Goal: Task Accomplishment & Management: Complete application form

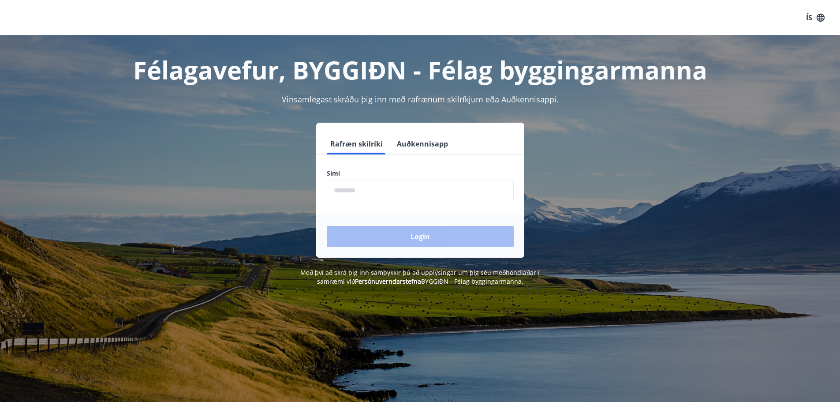
click at [381, 192] on input "phone" at bounding box center [420, 190] width 187 height 22
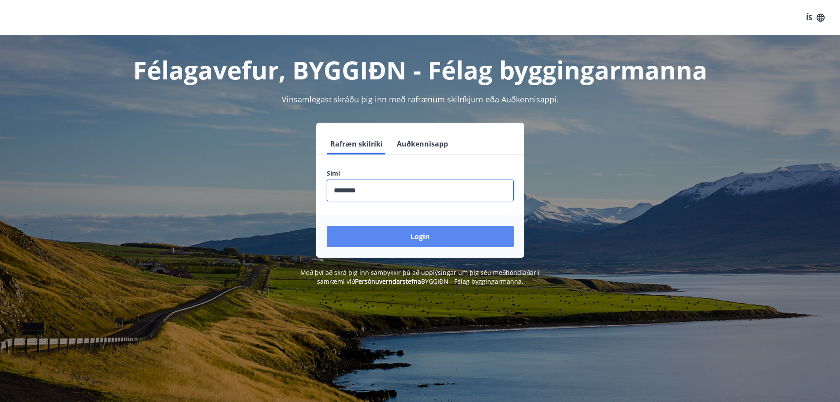
type input "********"
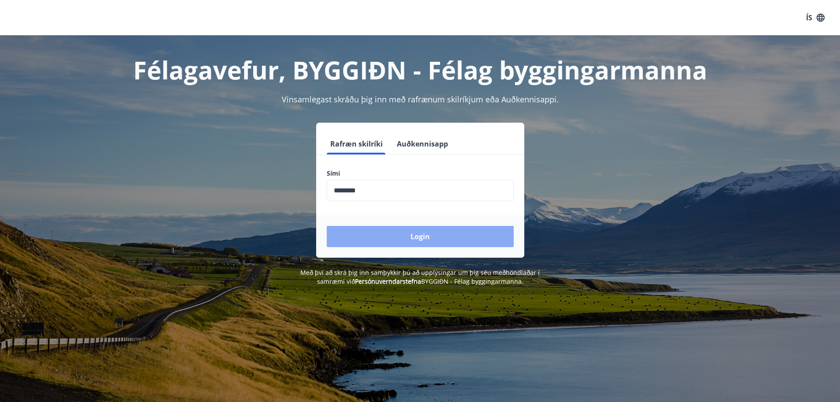
click at [394, 234] on button "Login" at bounding box center [420, 236] width 187 height 21
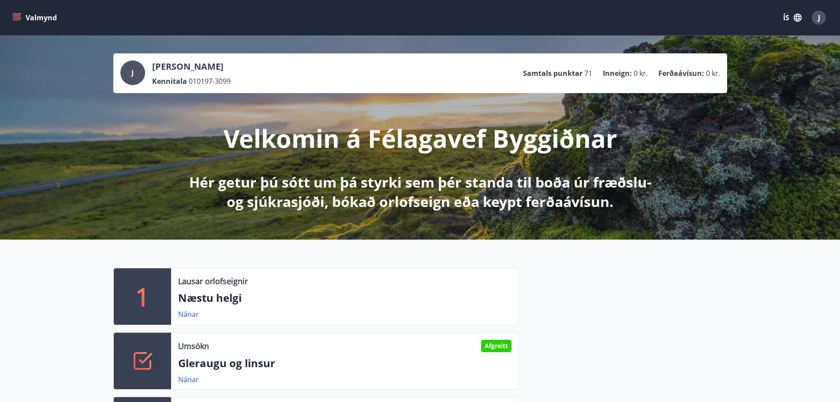
click at [28, 19] on button "Valmynd" at bounding box center [36, 18] width 50 height 16
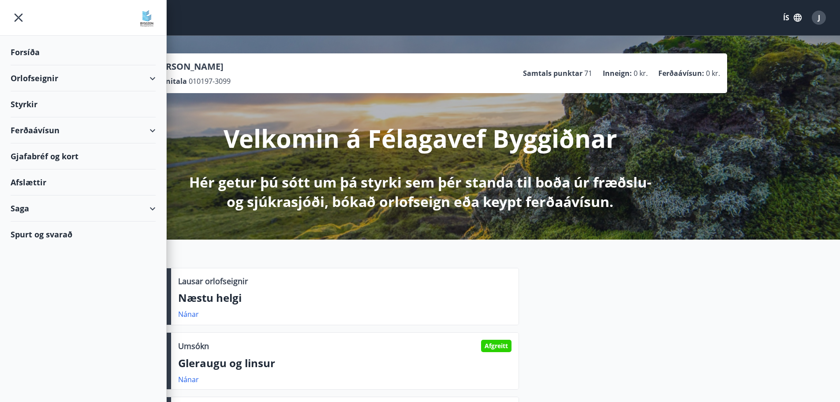
click at [53, 103] on div "Styrkir" at bounding box center [83, 104] width 145 height 26
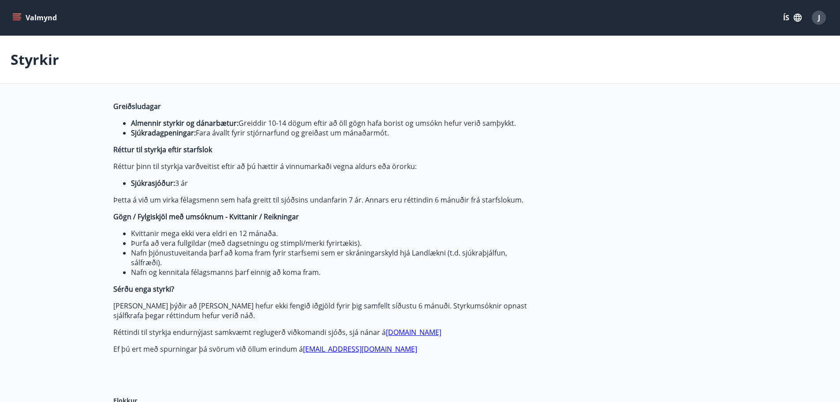
type input "***"
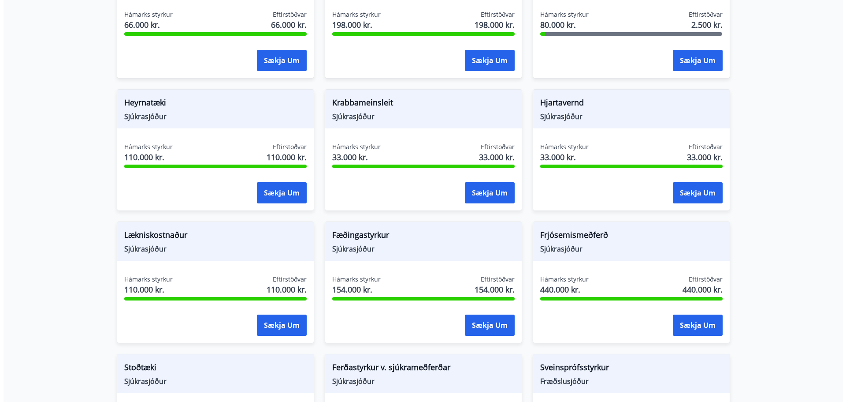
scroll to position [529, 0]
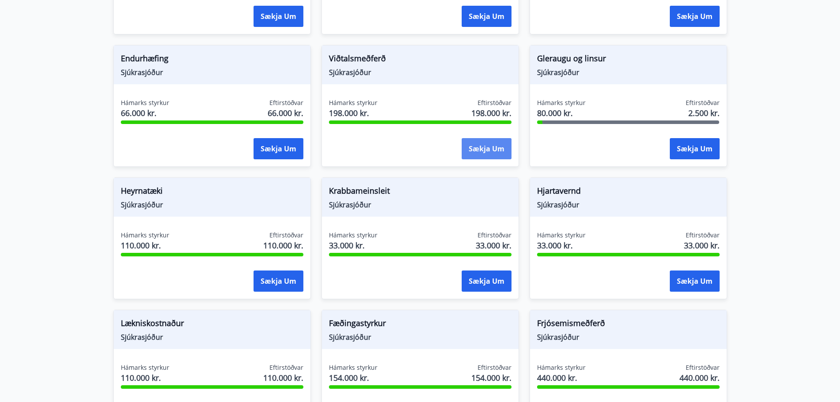
click at [489, 148] on button "Sækja um" at bounding box center [486, 148] width 50 height 21
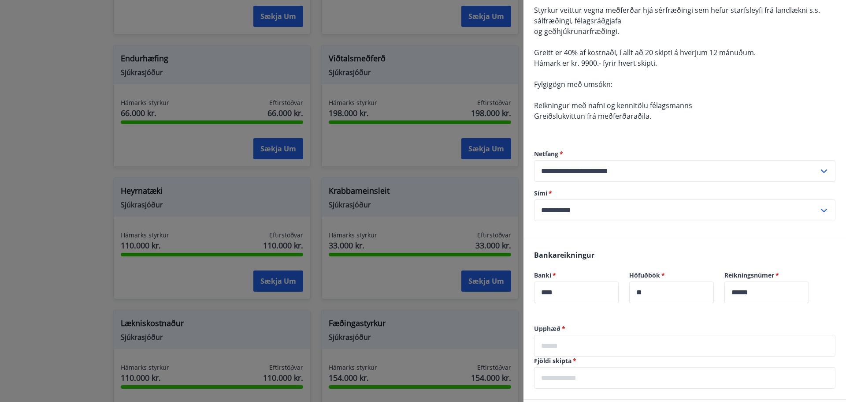
scroll to position [132, 0]
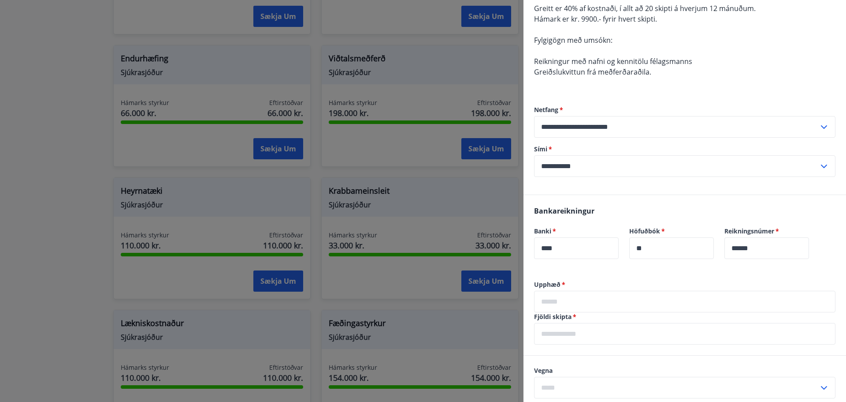
click at [605, 302] on input "text" at bounding box center [684, 301] width 301 height 22
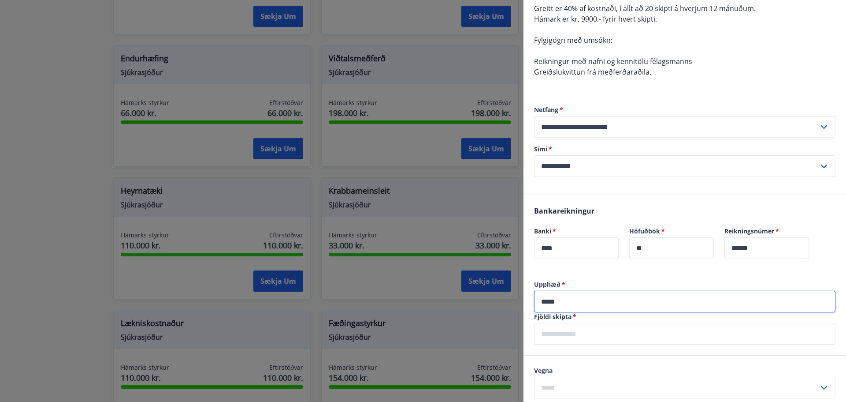
type input "*****"
click at [635, 282] on label "Upphæð   *" at bounding box center [684, 284] width 301 height 9
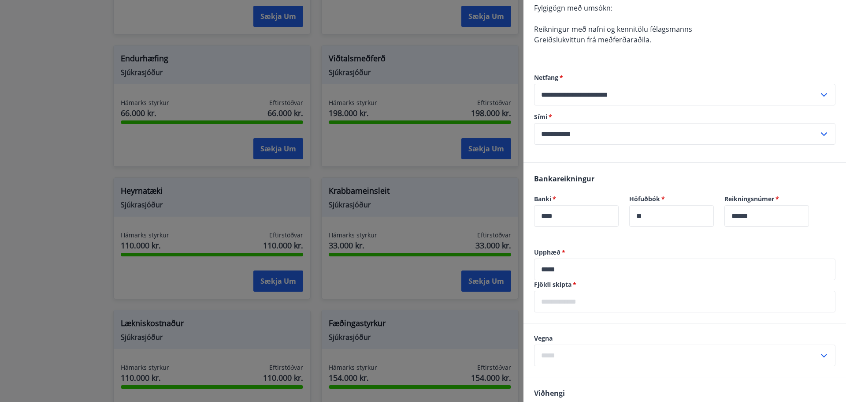
scroll to position [176, 0]
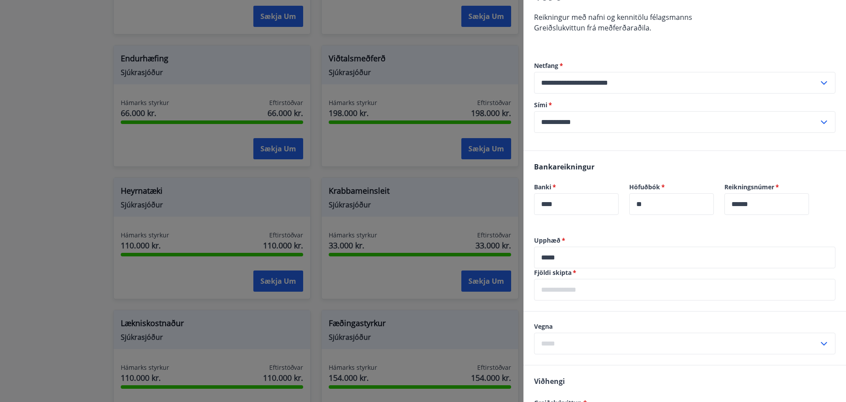
click at [626, 291] on input "text" at bounding box center [684, 290] width 301 height 22
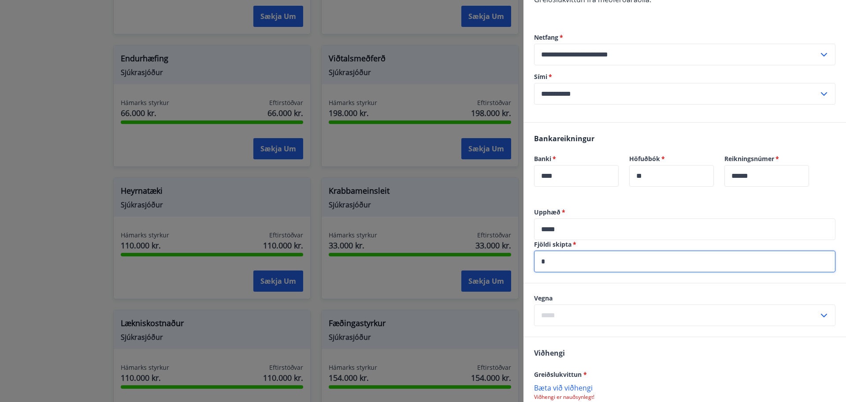
scroll to position [220, 0]
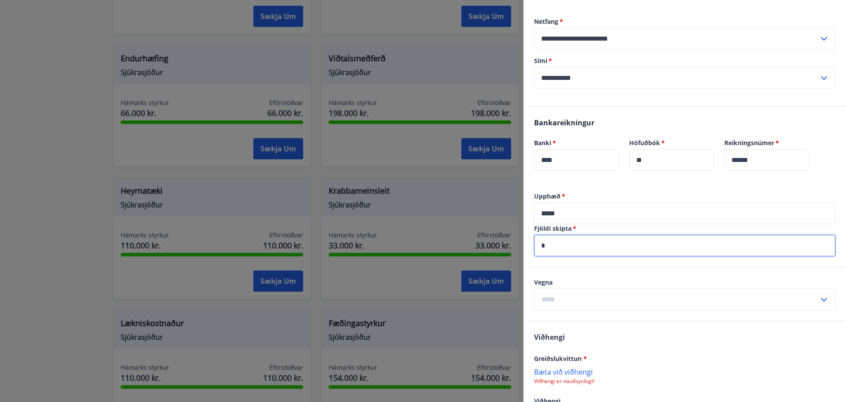
type input "*"
click at [622, 298] on input "text" at bounding box center [676, 299] width 285 height 22
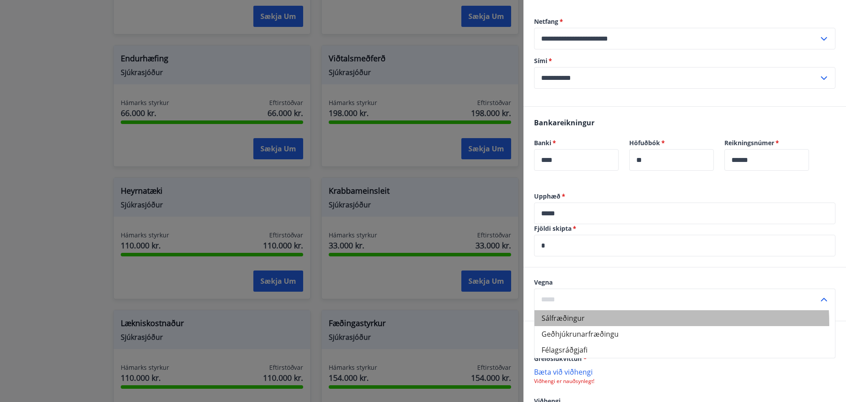
click at [607, 324] on li "Sálfræðingur" at bounding box center [685, 318] width 301 height 16
type input "**********"
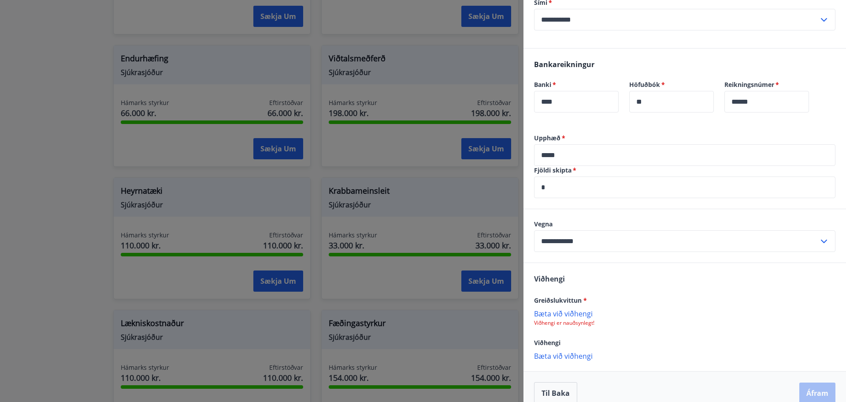
scroll to position [291, 0]
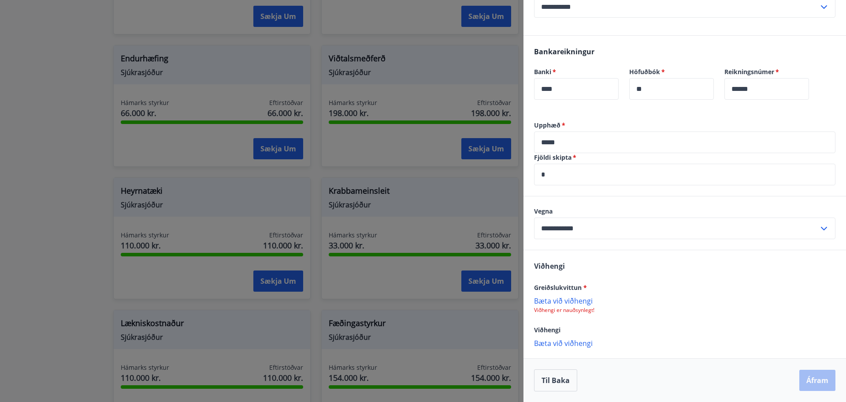
click at [563, 301] on p "Bæta við viðhengi" at bounding box center [684, 300] width 301 height 9
click at [602, 302] on p "Reikningur-0000353.pdf" at bounding box center [577, 305] width 78 height 11
click at [613, 304] on p "Reikningur-0000353.pdf" at bounding box center [577, 305] width 78 height 11
click at [543, 305] on p "Reikningur-0000353.pdf" at bounding box center [577, 305] width 78 height 11
click at [821, 308] on icon at bounding box center [826, 305] width 11 height 11
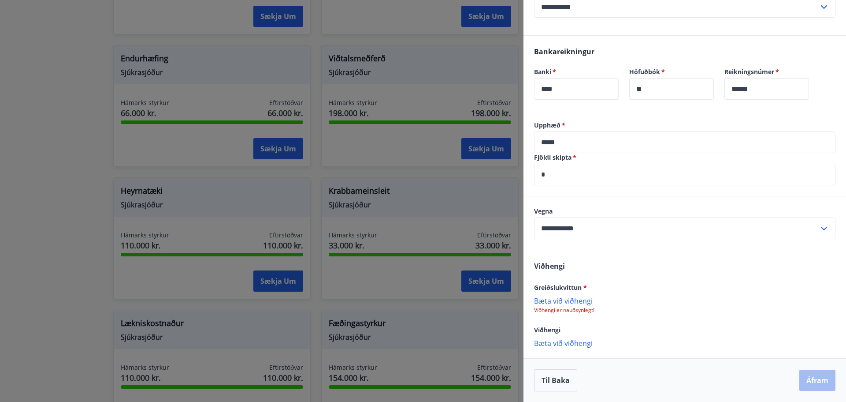
click at [573, 298] on p "Bæta við viðhengi" at bounding box center [684, 300] width 301 height 9
click at [568, 342] on p "Bæta við viðhengi" at bounding box center [684, 343] width 301 height 9
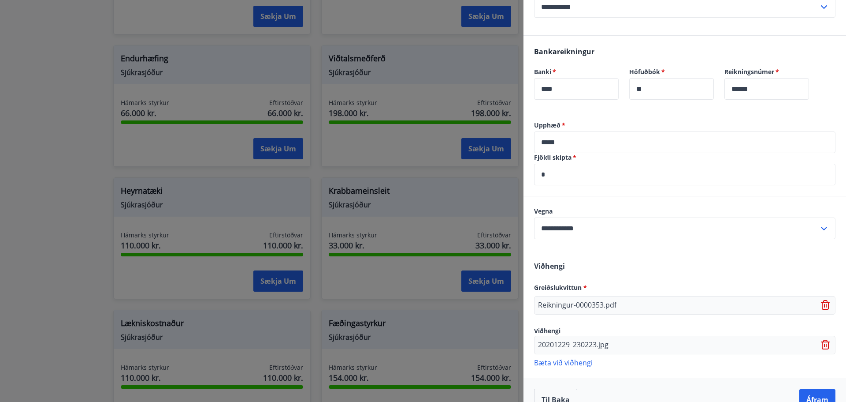
click at [822, 342] on icon at bounding box center [825, 341] width 7 height 1
click at [587, 344] on p "Bæta við viðhengi" at bounding box center [684, 343] width 301 height 9
click at [822, 302] on icon at bounding box center [825, 301] width 7 height 1
click at [589, 300] on p "Bæta við viðhengi" at bounding box center [684, 300] width 301 height 9
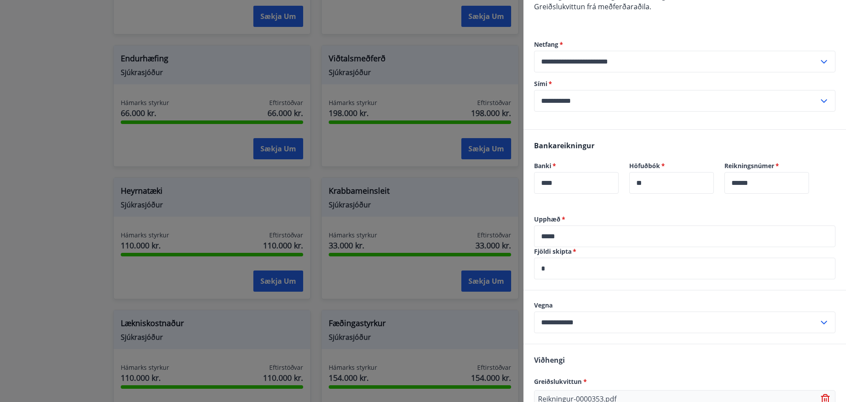
scroll to position [311, 0]
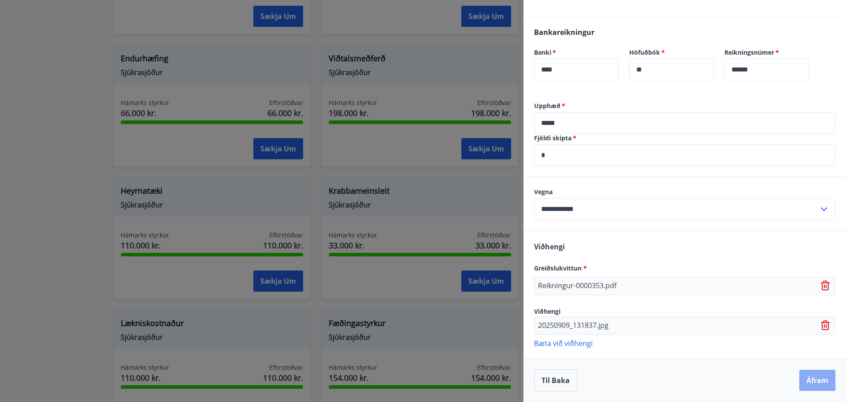
click at [810, 388] on button "Áfram" at bounding box center [818, 379] width 36 height 21
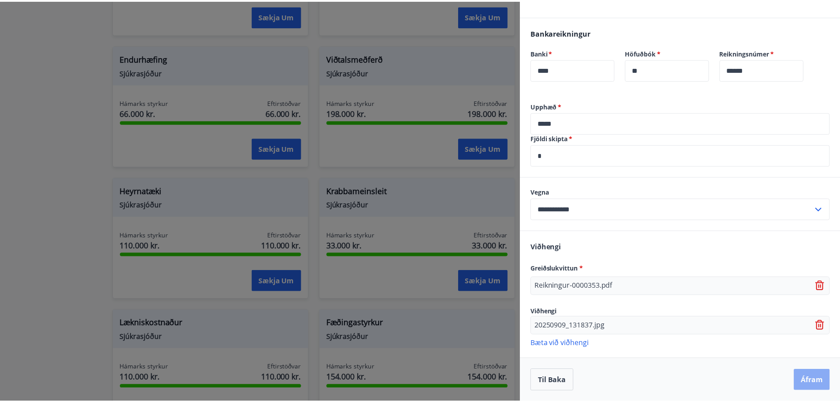
scroll to position [0, 0]
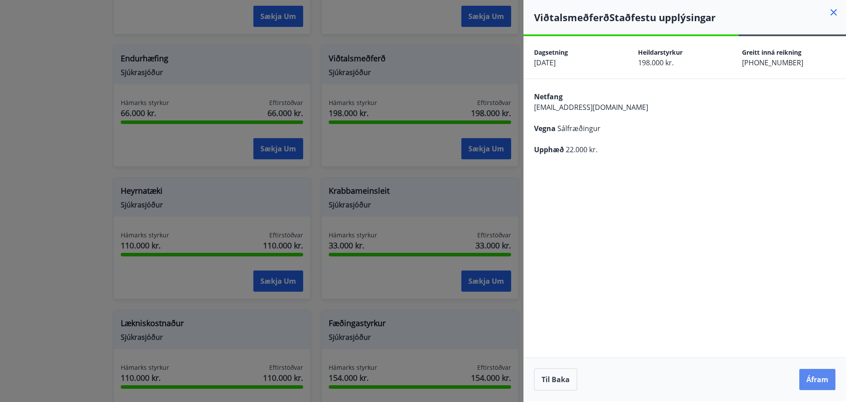
click at [814, 377] on button "Áfram" at bounding box center [818, 378] width 36 height 21
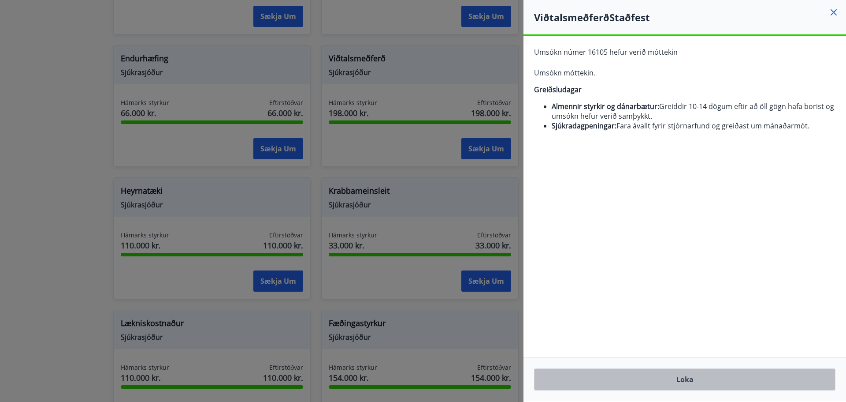
click at [698, 376] on button "Loka" at bounding box center [684, 379] width 301 height 22
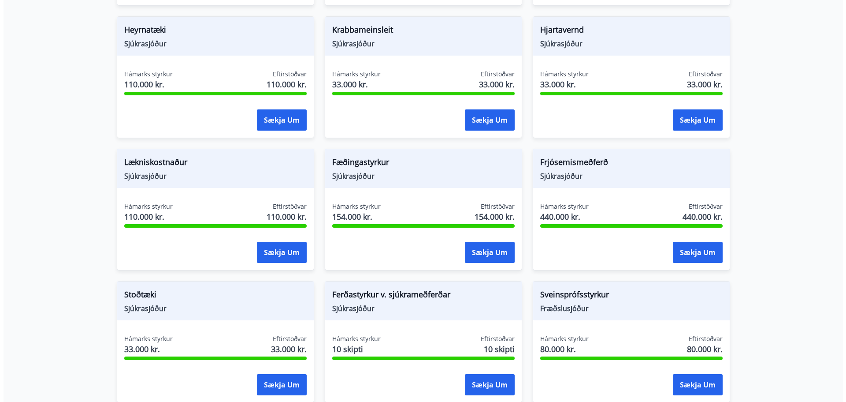
scroll to position [705, 0]
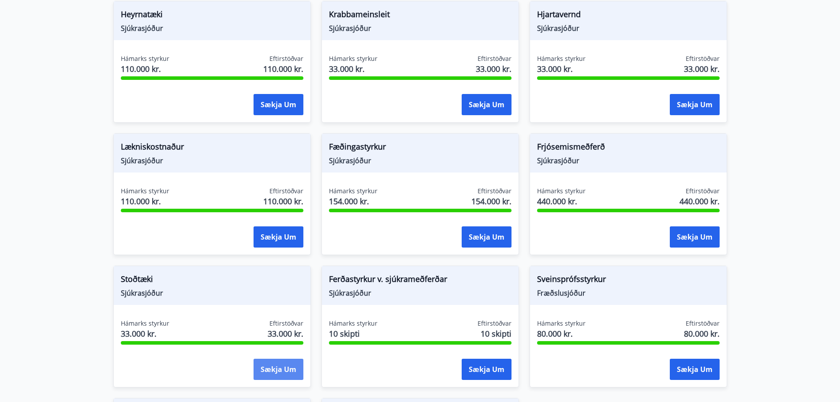
click at [294, 368] on button "Sækja um" at bounding box center [278, 368] width 50 height 21
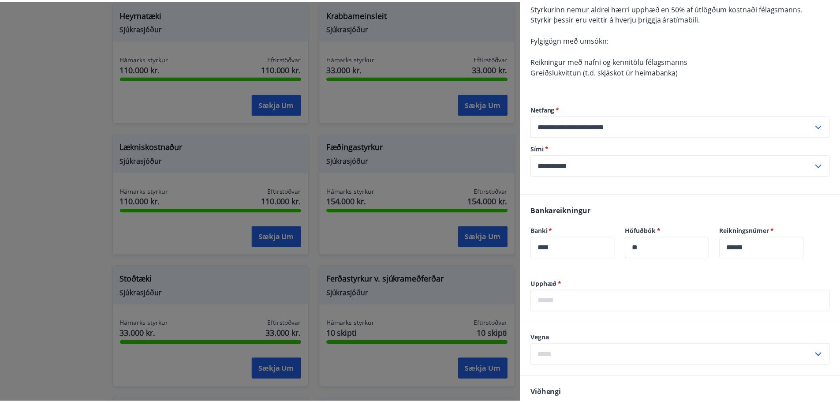
scroll to position [0, 0]
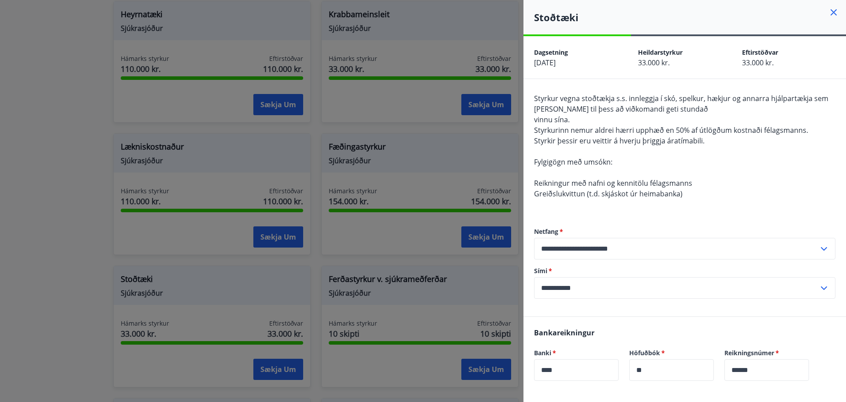
click at [96, 189] on div at bounding box center [423, 201] width 846 height 402
